Goal: Transaction & Acquisition: Purchase product/service

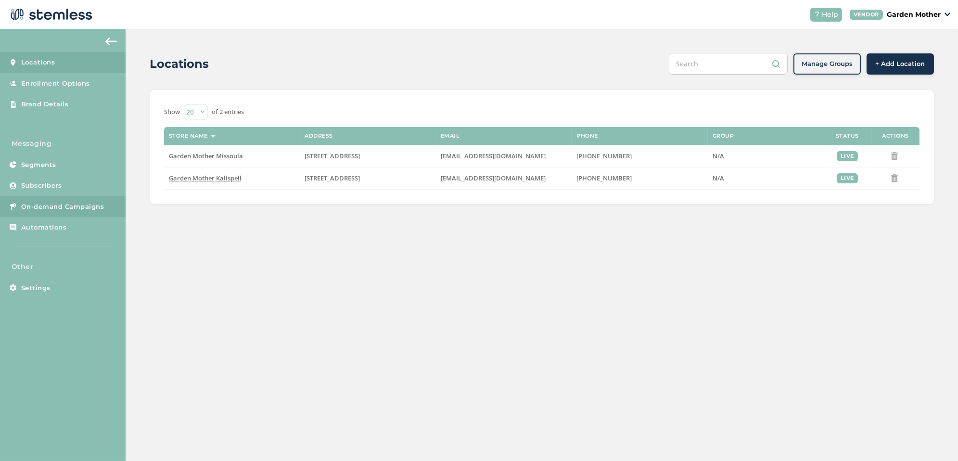
click at [87, 202] on span "On-demand Campaigns" at bounding box center [62, 207] width 83 height 10
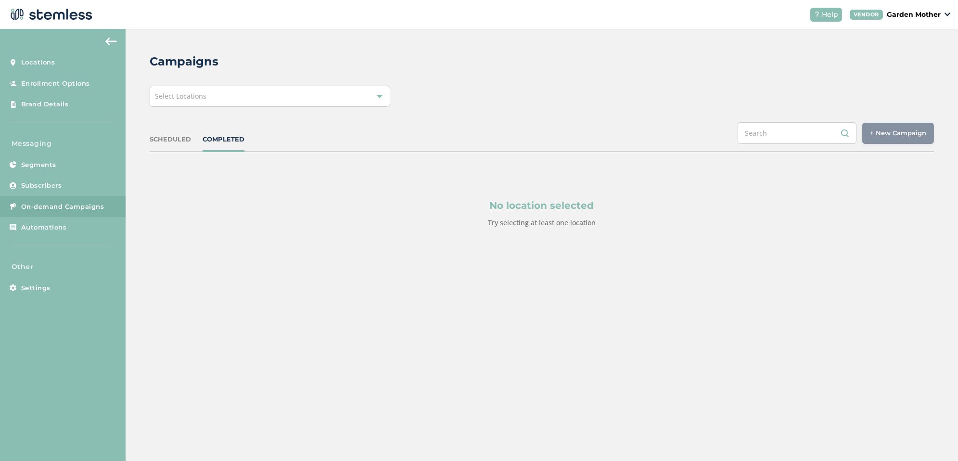
click at [235, 100] on div "Select Locations" at bounding box center [270, 96] width 241 height 21
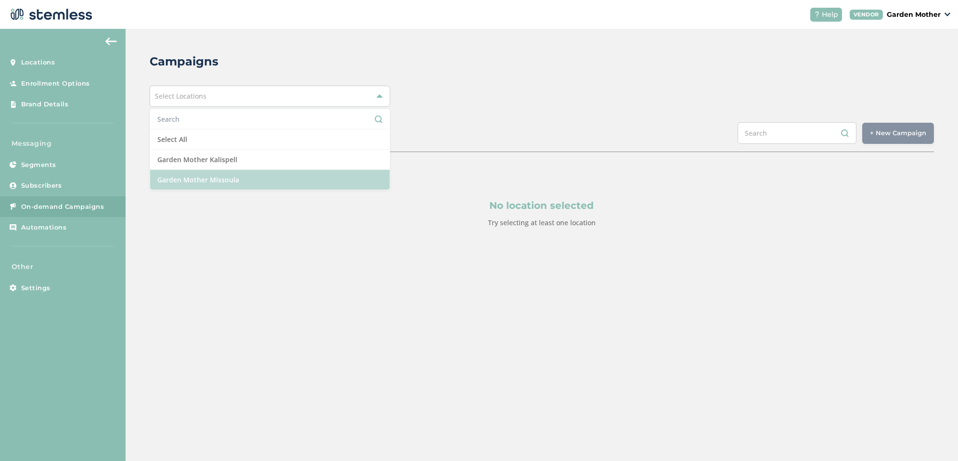
click at [232, 174] on li "Garden Mother Missoula" at bounding box center [270, 180] width 240 height 20
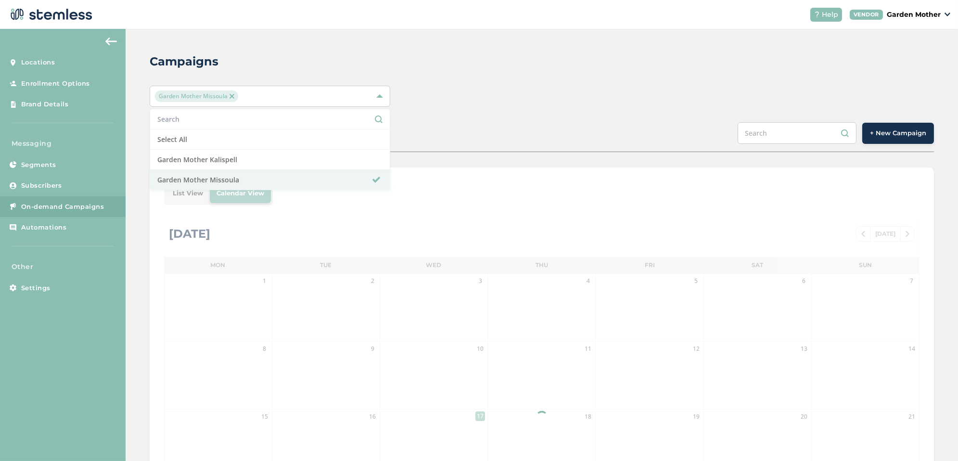
click at [446, 133] on div "SCHEDULED COMPLETED + New Campaign" at bounding box center [542, 137] width 784 height 30
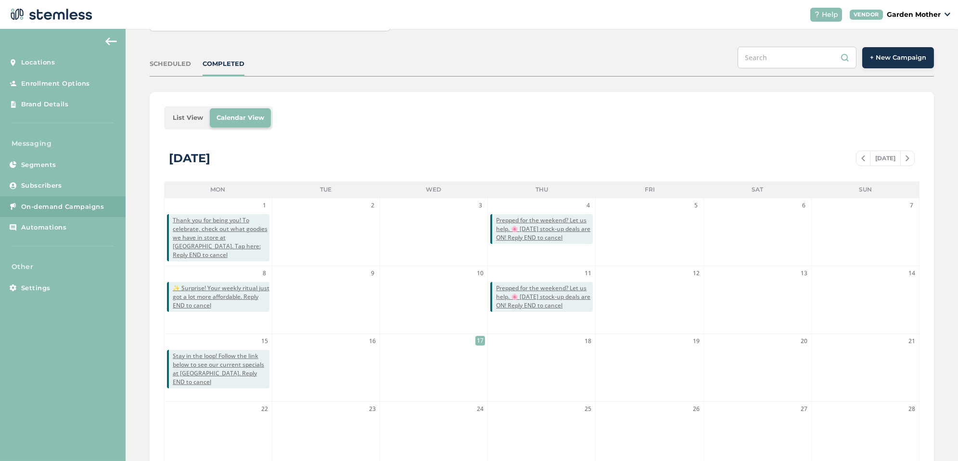
scroll to position [76, 0]
click at [891, 57] on span "+ New Campaign" at bounding box center [898, 57] width 56 height 10
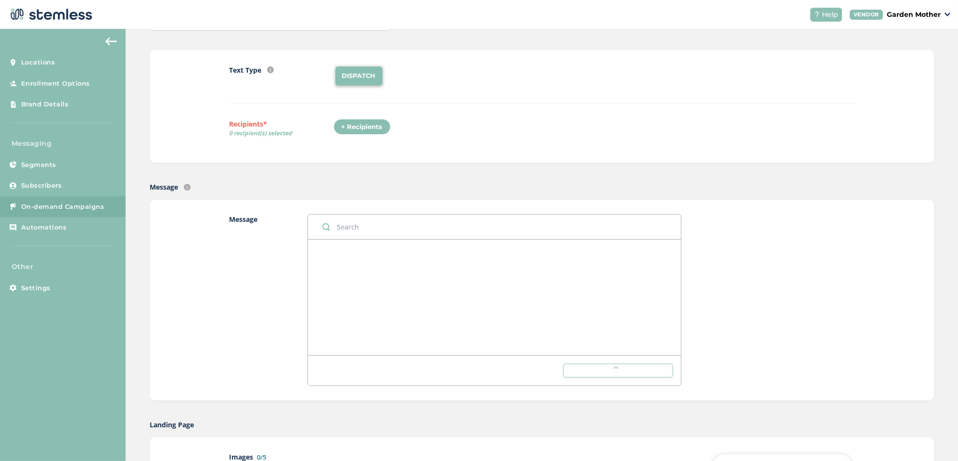
click at [368, 71] on li "DISPATCH" at bounding box center [358, 75] width 47 height 19
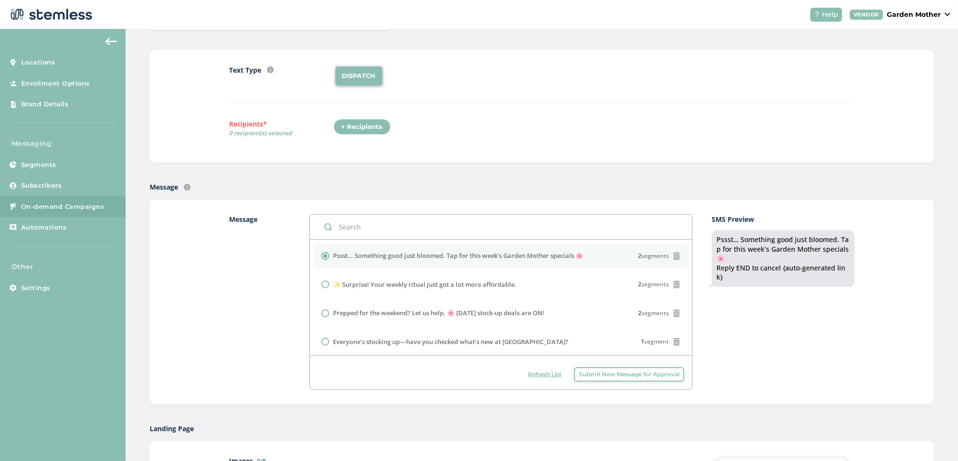
click at [356, 117] on div "Text Type SMS : A cost effective way to reach your customers. Send a intro text…" at bounding box center [541, 106] width 625 height 84
click at [356, 126] on div "+ Recipients" at bounding box center [361, 127] width 57 height 16
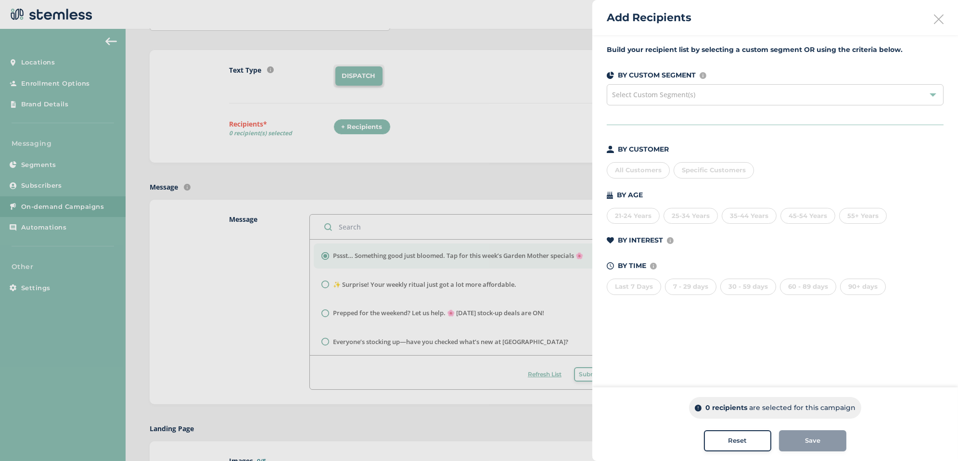
click at [644, 169] on div "All Customers" at bounding box center [638, 170] width 63 height 16
click at [807, 444] on span "Save" at bounding box center [812, 441] width 15 height 10
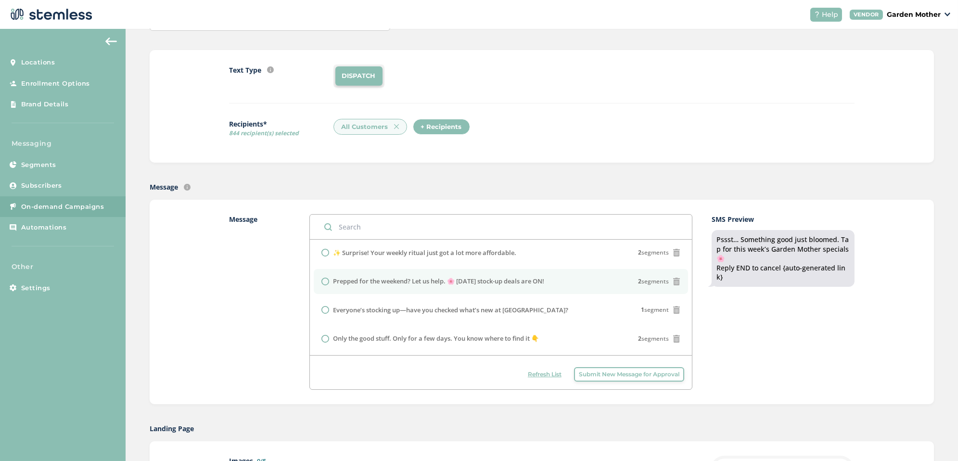
scroll to position [34, 0]
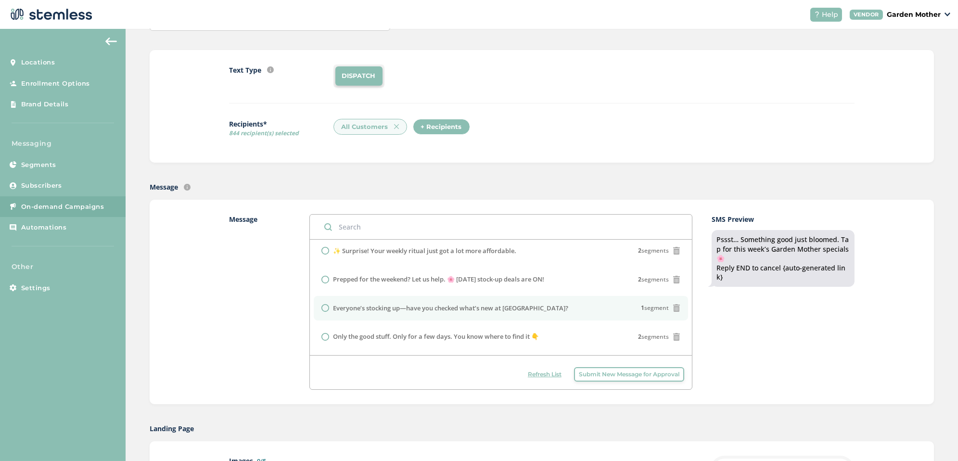
click at [441, 312] on li "Everyone’s stocking up—have you checked what’s new at [GEOGRAPHIC_DATA]? 1 segm…" at bounding box center [501, 308] width 374 height 25
radio input "false"
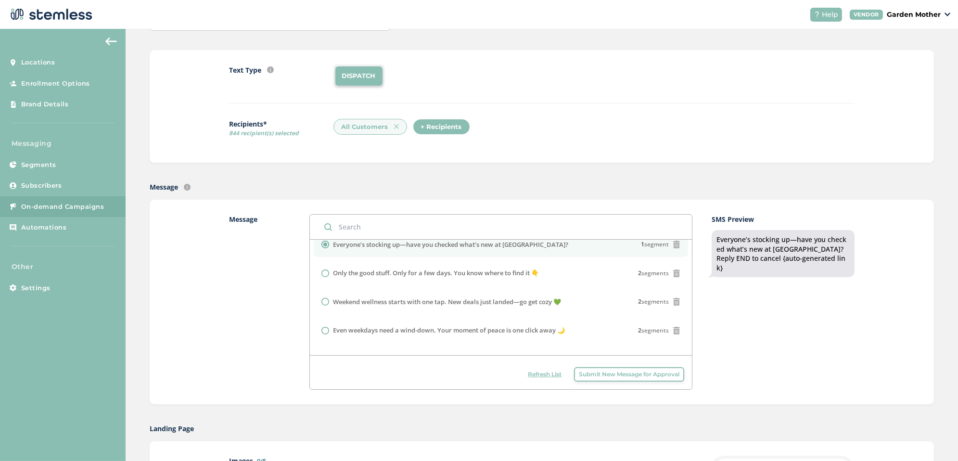
scroll to position [105, 0]
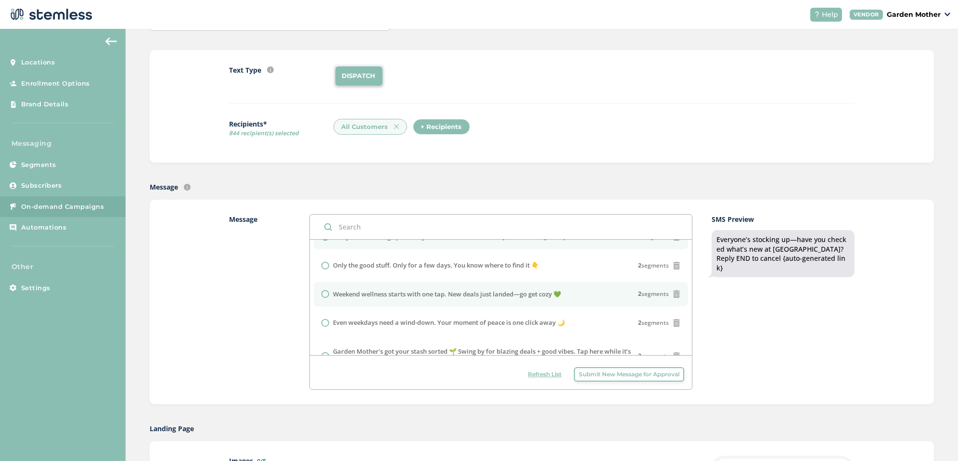
click at [493, 294] on label "Weekend wellness starts with one tap. New deals just landed—go get cozy 💚" at bounding box center [447, 295] width 228 height 10
radio input "false"
radio input "true"
click at [616, 375] on span "Submit New Message for Approval" at bounding box center [629, 374] width 101 height 9
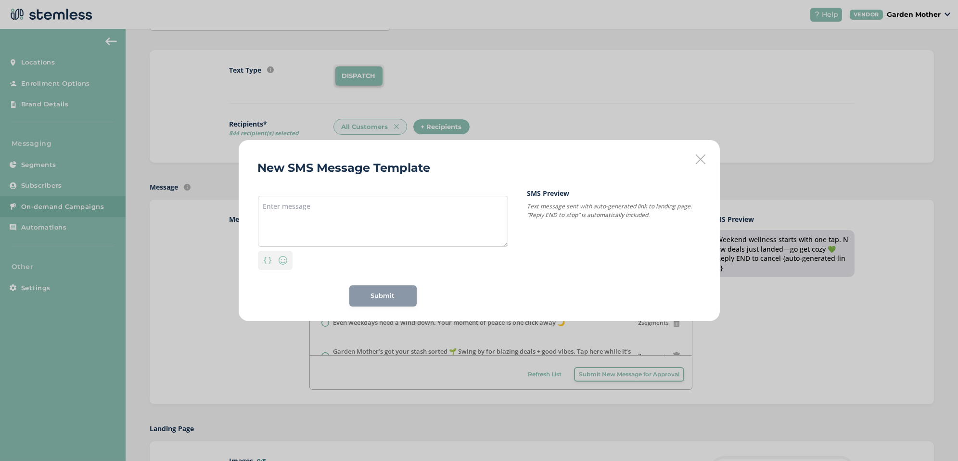
click at [705, 161] on div "New SMS Message Template Personalization Emoji Submit SMS Preview Text message …" at bounding box center [479, 230] width 481 height 181
click at [695, 157] on div "New SMS Message Template Personalization Emoji Submit SMS Preview Text message …" at bounding box center [479, 230] width 481 height 181
click at [704, 162] on icon at bounding box center [701, 159] width 10 height 10
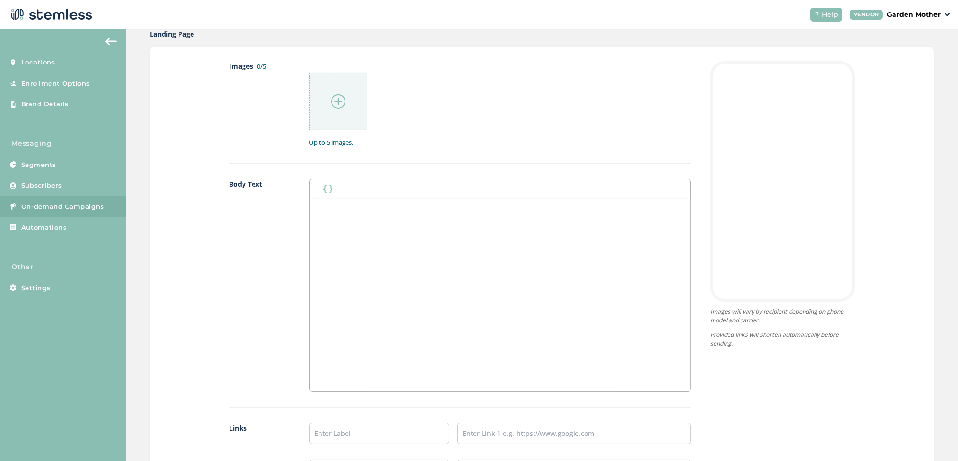
scroll to position [503, 0]
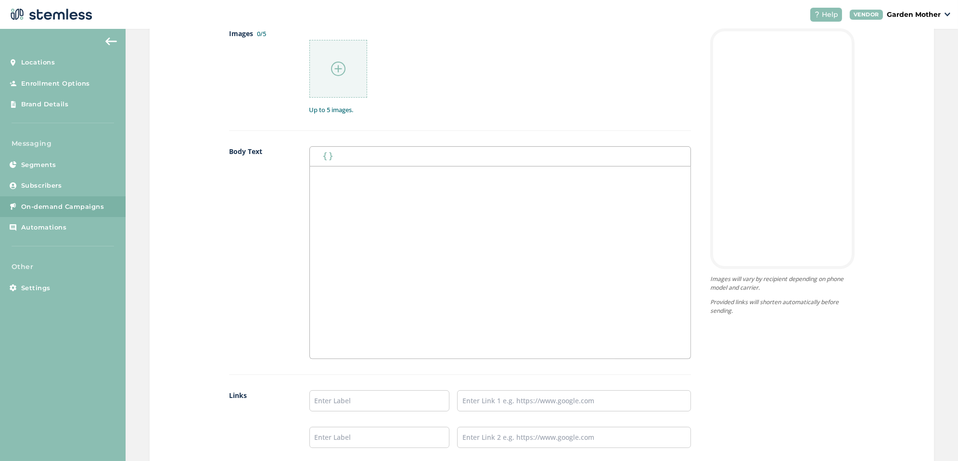
click at [335, 43] on div at bounding box center [338, 69] width 58 height 58
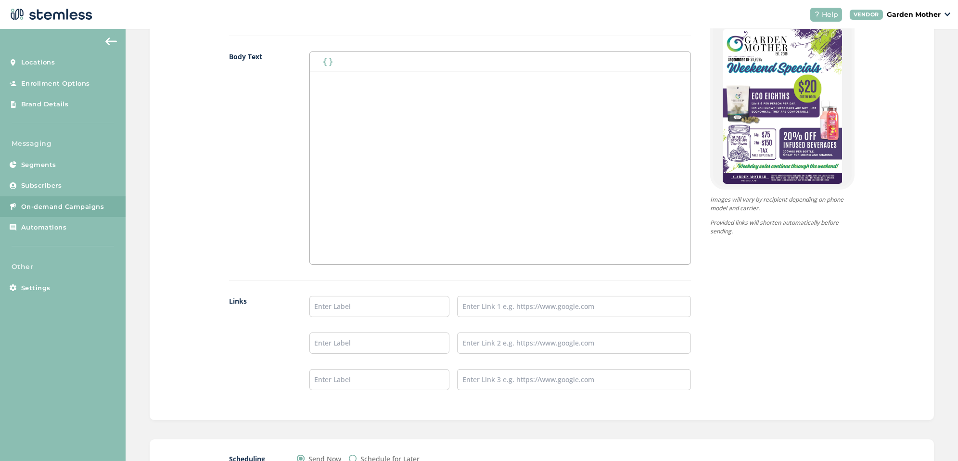
scroll to position [672, 0]
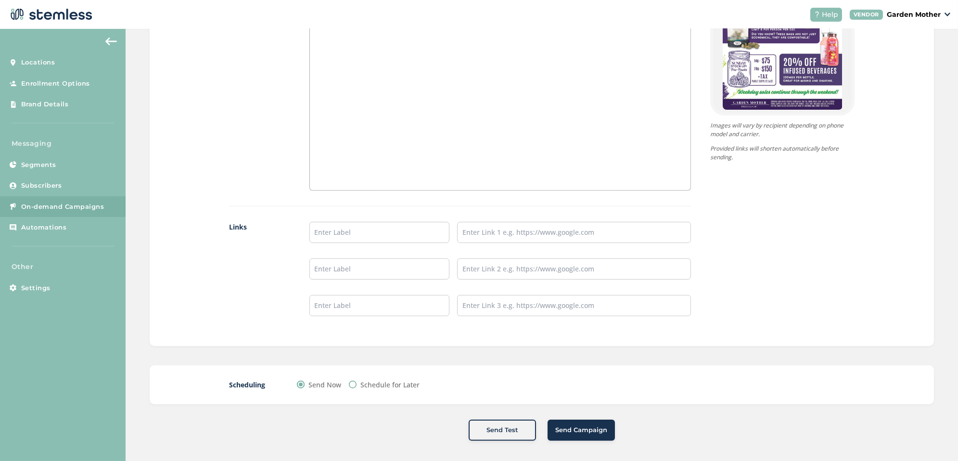
click at [356, 380] on div "Schedule for Later" at bounding box center [384, 385] width 71 height 10
click at [354, 381] on input "Schedule for Later" at bounding box center [353, 384] width 8 height 8
radio input "true"
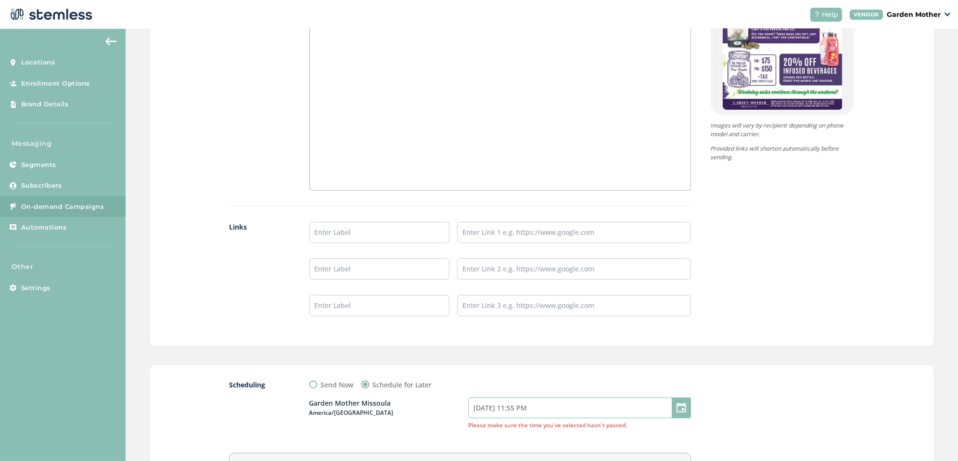
click at [530, 402] on input "[DATE] 11:55 PM" at bounding box center [579, 407] width 223 height 21
select select "23"
select select "55"
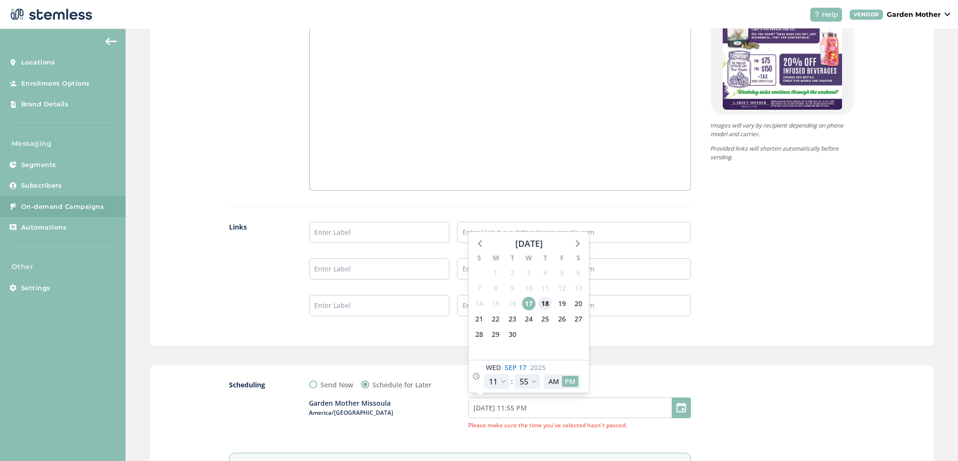
click at [548, 304] on span "18" at bounding box center [544, 303] width 13 height 13
type input "[DATE] 11:55 PM"
click at [502, 377] on select "12 1 2 3 4 5 6 7 8 9 10 11" at bounding box center [496, 381] width 25 height 14
select select "21"
click at [484, 374] on select "12 1 2 3 4 5 6 7 8 9 10 11" at bounding box center [496, 381] width 25 height 14
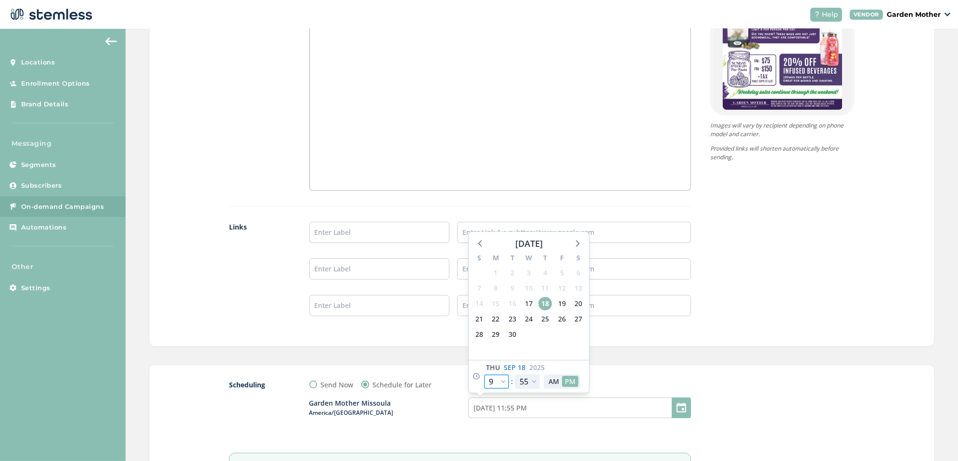
type input "[DATE] 9:55 PM"
select select "21"
click at [530, 377] on select "00 05 10 15 20 25 30 35 40 45 50 55" at bounding box center [527, 381] width 25 height 14
select select "0"
click at [515, 374] on select "00 05 10 15 20 25 30 35 40 45 50 55" at bounding box center [527, 381] width 25 height 14
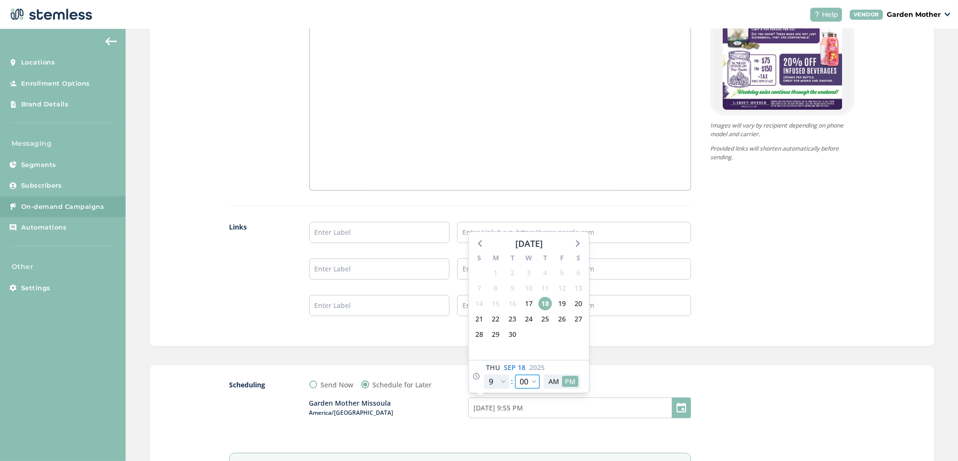
type input "[DATE] 9:00 PM"
select select "0"
click at [555, 376] on button "AM" at bounding box center [553, 381] width 16 height 11
type input "[DATE] 9:00 AM"
select select "9"
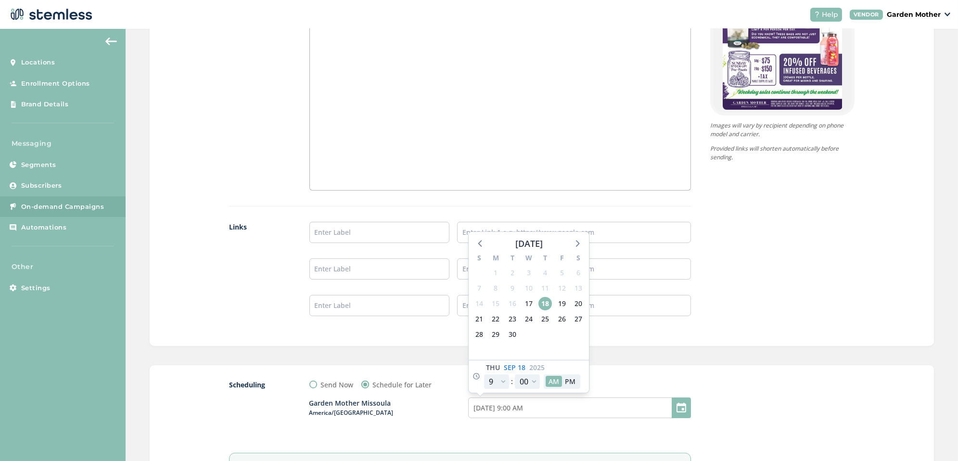
click at [630, 371] on div "Scheduling Send Now Schedule for Later Garden Mother Missoula America/[GEOGRAPH…" at bounding box center [542, 439] width 784 height 149
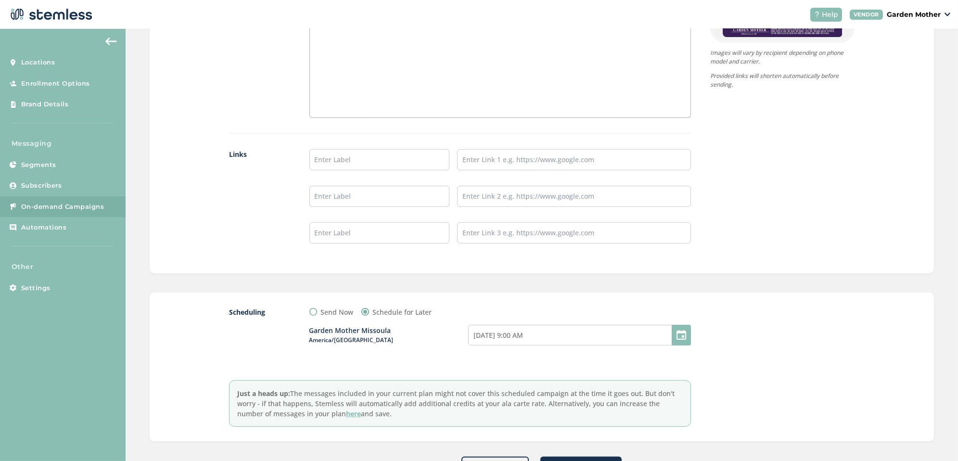
scroll to position [781, 0]
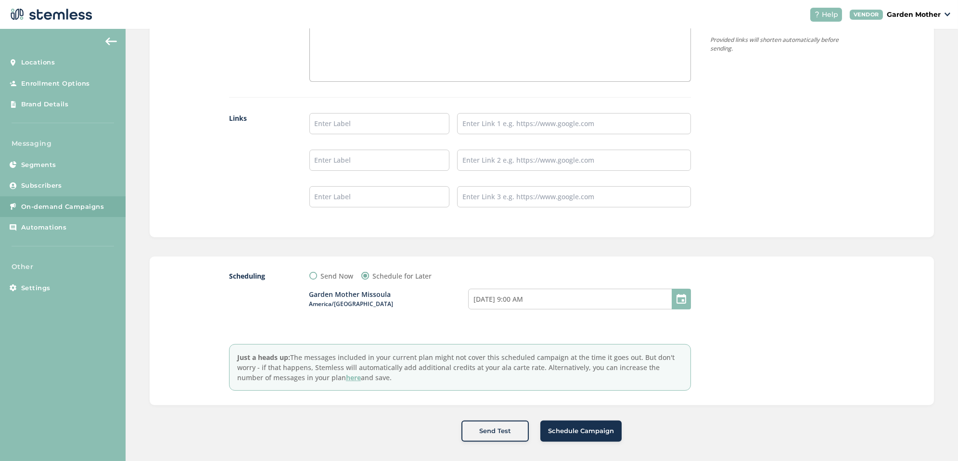
click at [598, 429] on span "Schedule Campaign" at bounding box center [581, 431] width 66 height 10
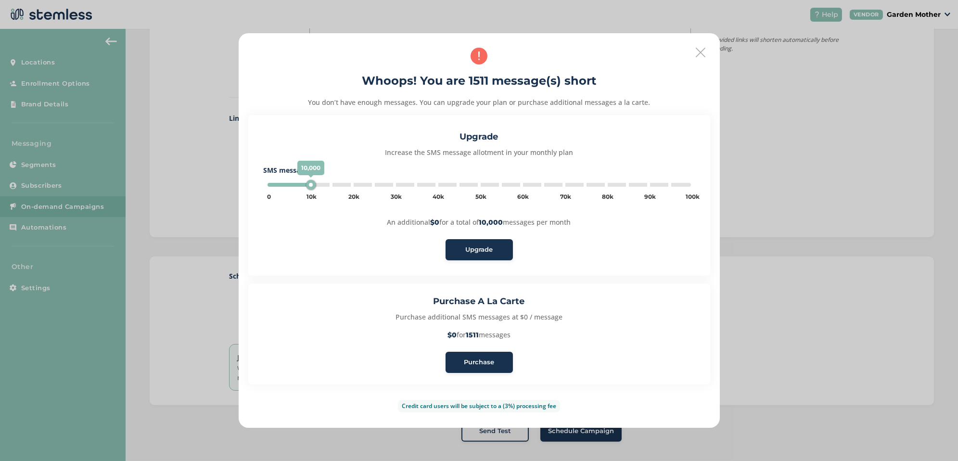
type input "5000"
click at [489, 363] on span "Purchase" at bounding box center [479, 362] width 30 height 10
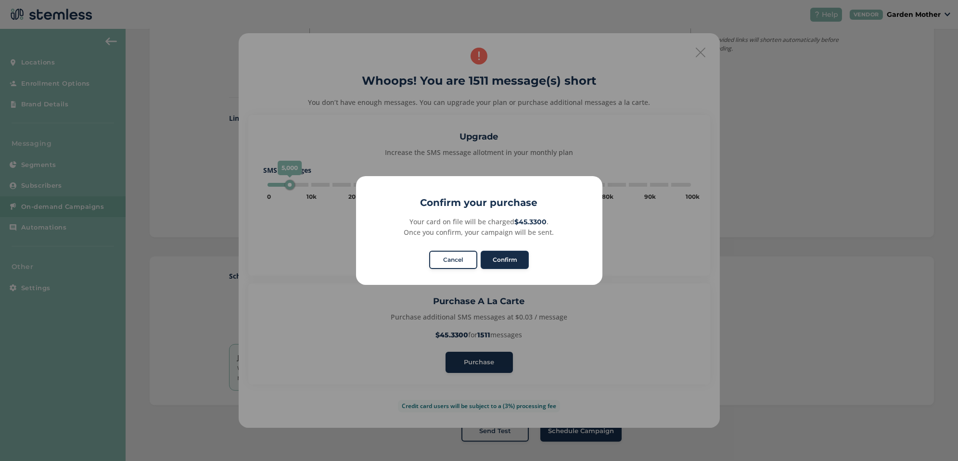
click at [512, 262] on button "Confirm" at bounding box center [505, 260] width 48 height 18
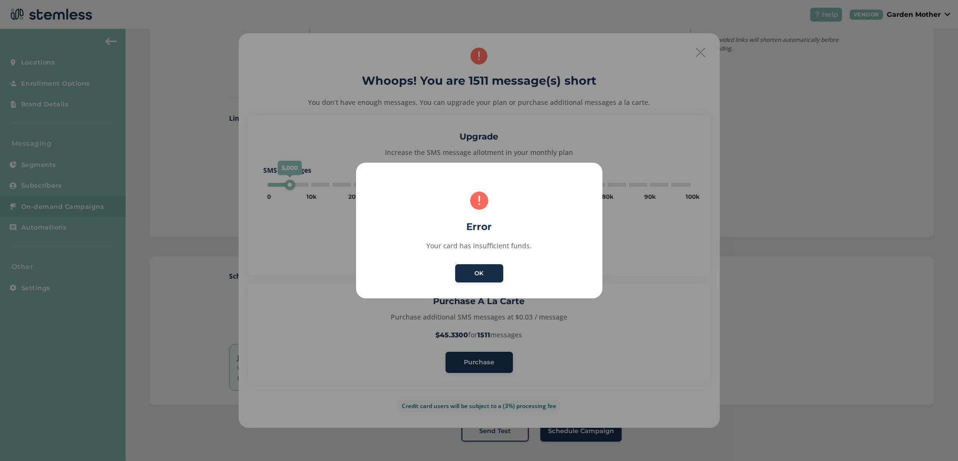
click at [492, 274] on button "OK" at bounding box center [479, 273] width 48 height 18
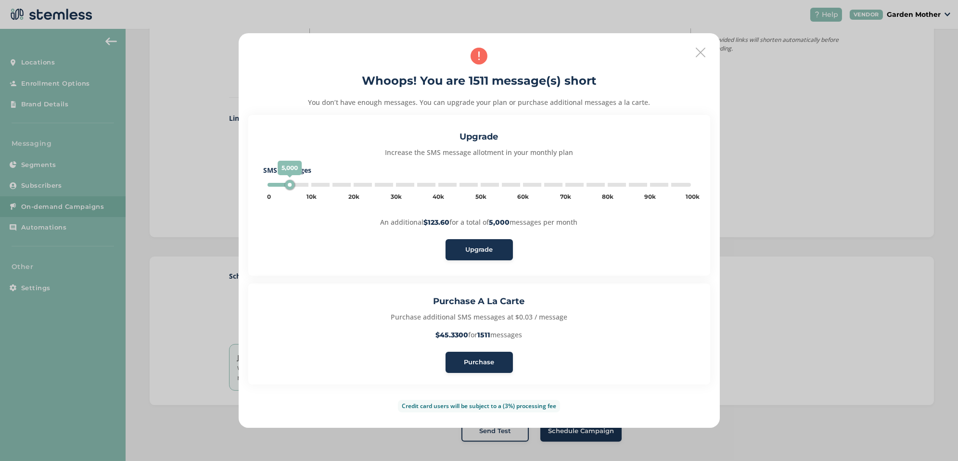
click at [481, 362] on span "Purchase" at bounding box center [479, 362] width 30 height 10
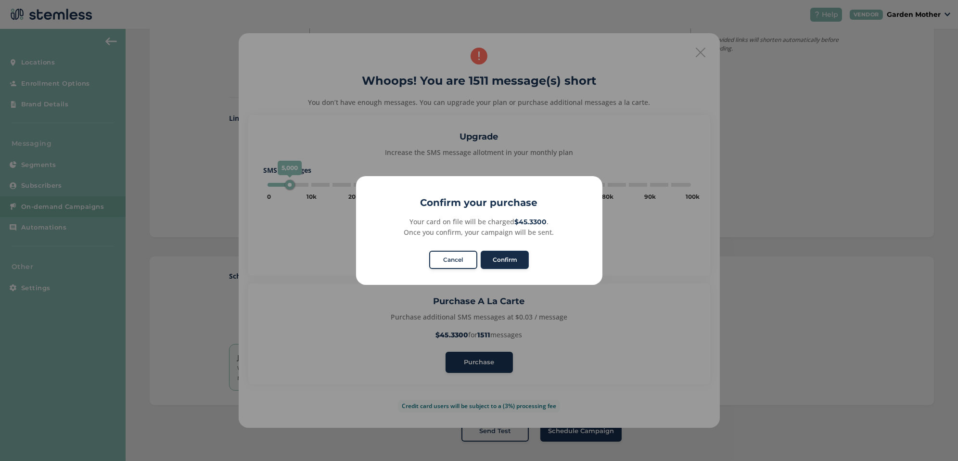
click at [507, 258] on button "Confirm" at bounding box center [505, 260] width 48 height 18
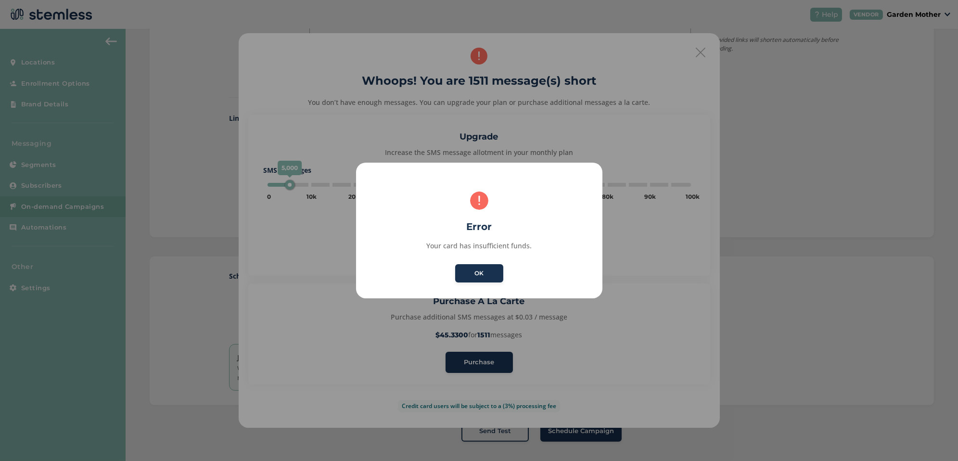
click at [701, 58] on div "× Error Your card has insufficient funds. OK No Cancel" at bounding box center [479, 230] width 958 height 461
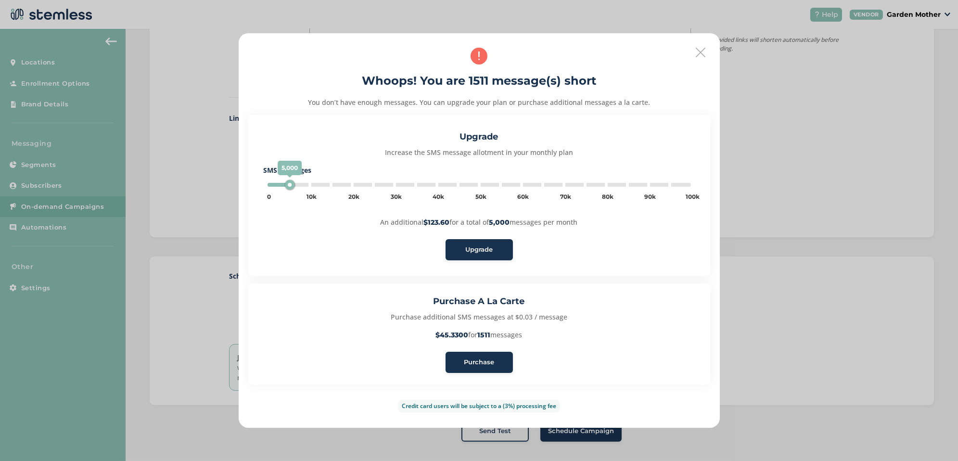
click at [700, 51] on icon at bounding box center [701, 53] width 10 height 10
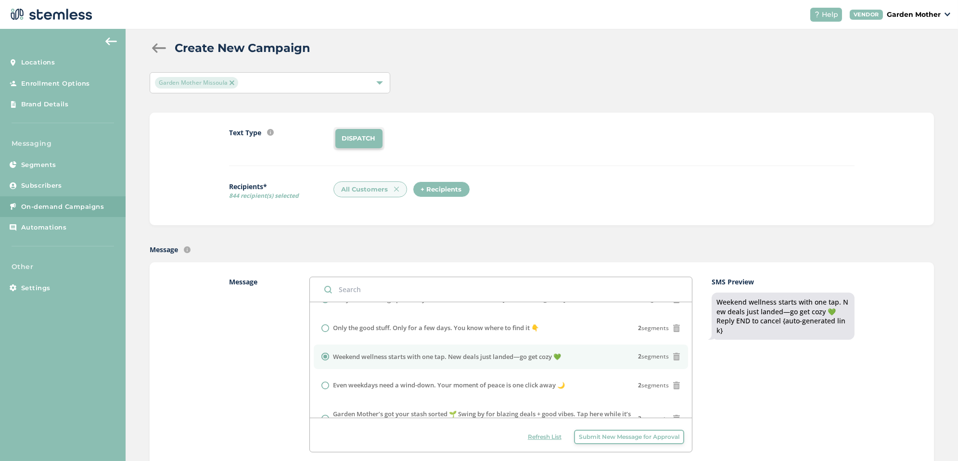
scroll to position [0, 0]
